Goal: Task Accomplishment & Management: Complete application form

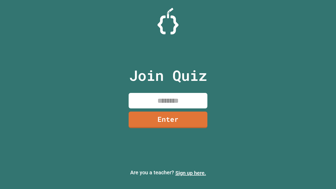
click at [191, 173] on link "Sign up here." at bounding box center [190, 173] width 31 height 6
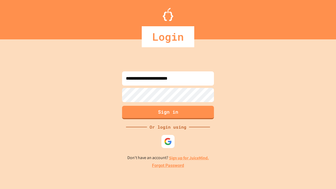
type input "**********"
